Goal: Information Seeking & Learning: Learn about a topic

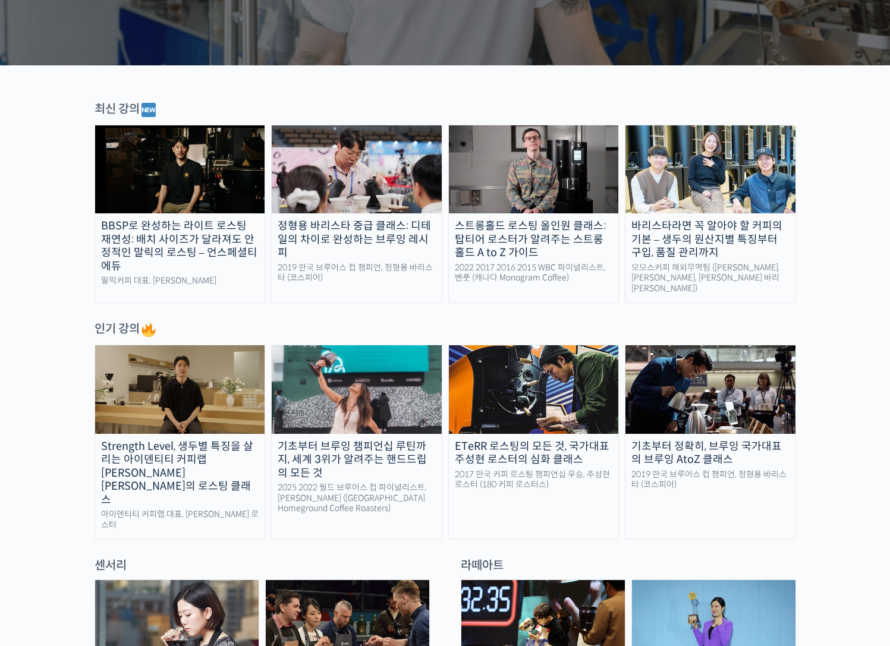
scroll to position [357, 0]
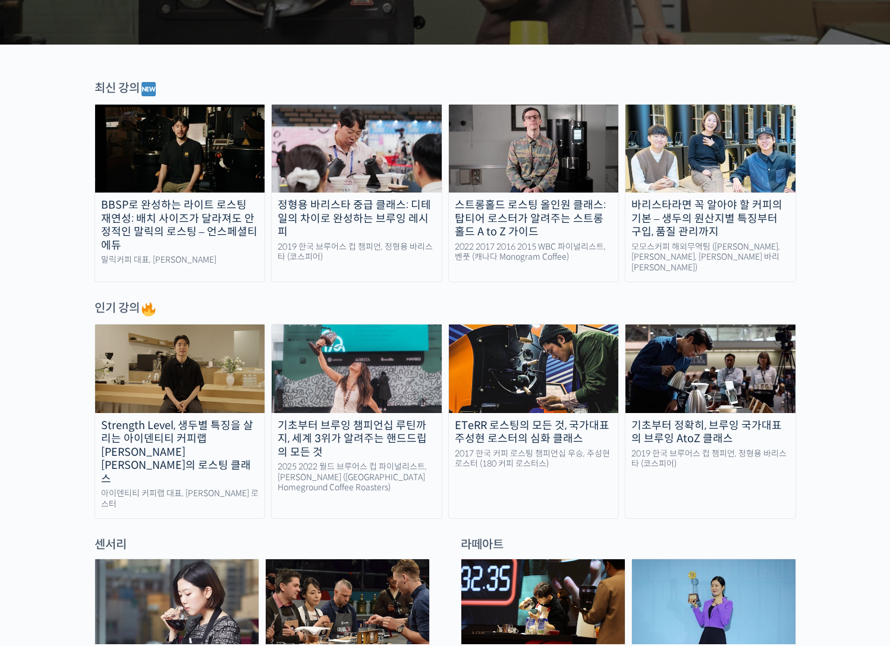
click at [382, 399] on img at bounding box center [357, 369] width 170 height 88
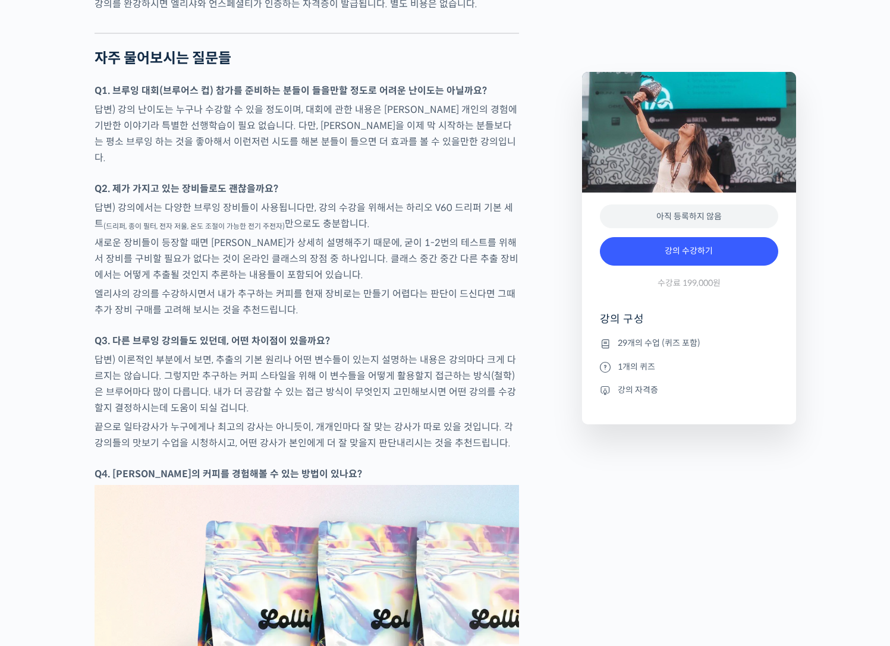
scroll to position [4995, 0]
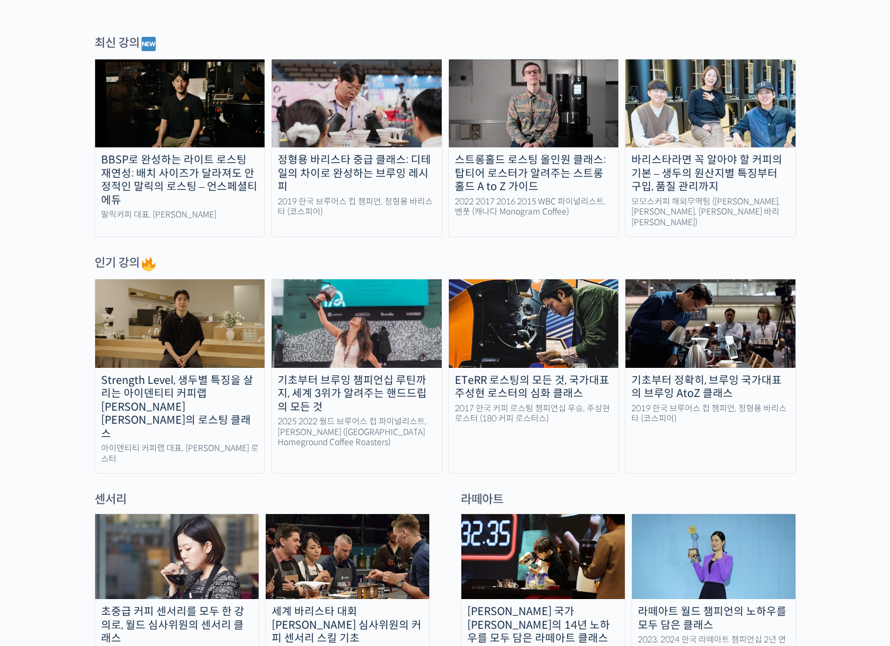
scroll to position [535, 0]
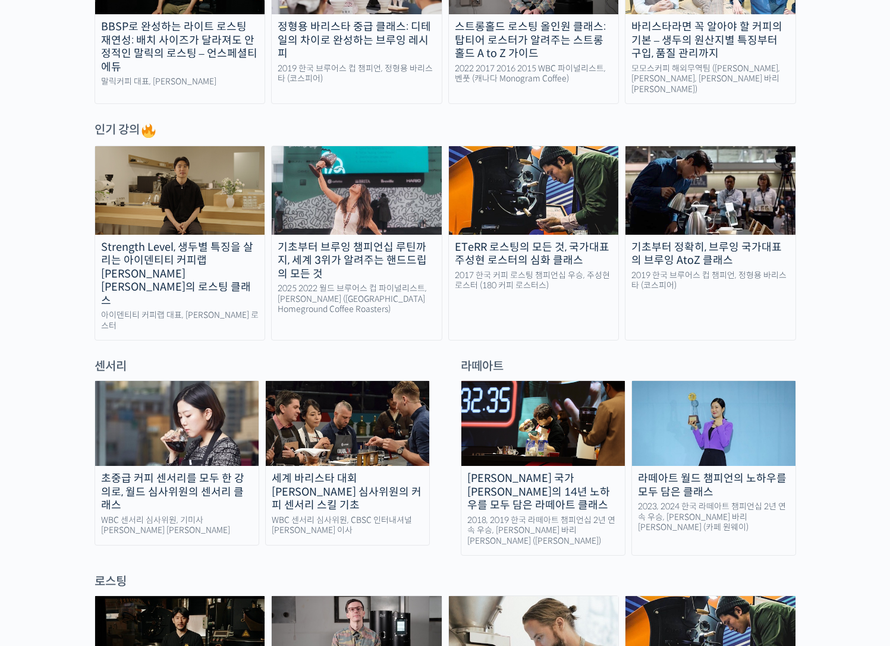
click at [673, 241] on div "기초부터 정확히, 브루잉 국가대표의 브루잉 AtoZ 클래스" at bounding box center [711, 254] width 170 height 27
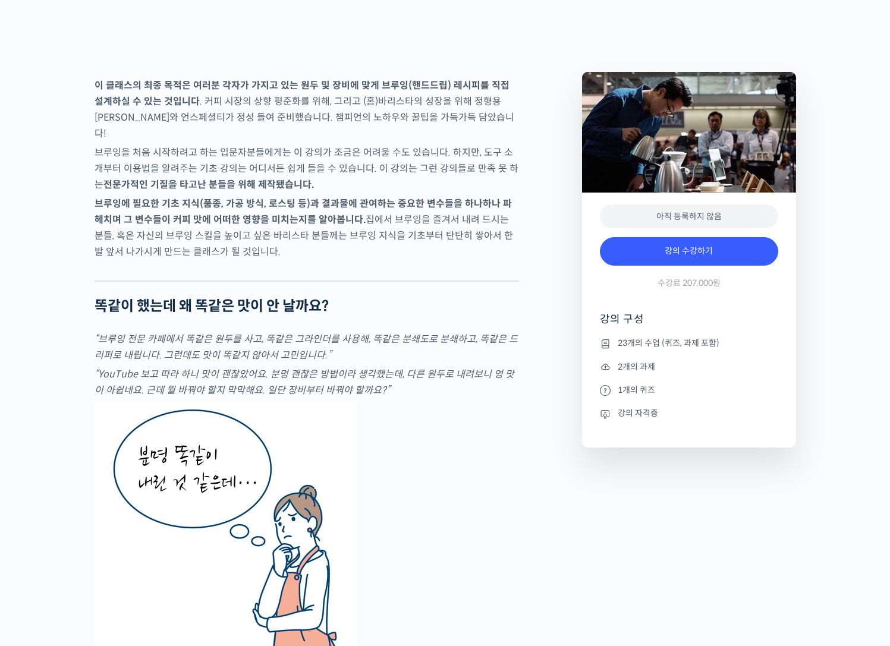
scroll to position [1903, 0]
